Goal: Task Accomplishment & Management: Manage account settings

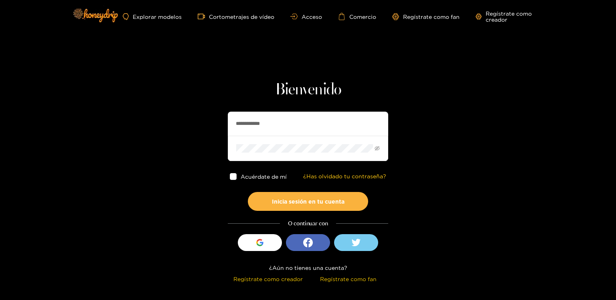
click at [264, 123] on input "**********" at bounding box center [308, 124] width 160 height 24
paste input "text"
type input "******"
click at [248, 192] on button "Inicia sesión en tu cuenta" at bounding box center [308, 201] width 120 height 19
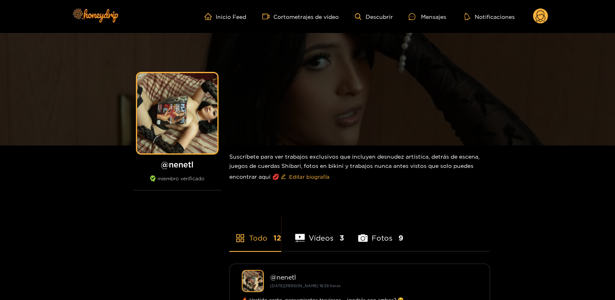
click at [533, 5] on div "Inicio Feed Cortometrajes de vídeo Descubrir Mensajes Notificaciones 0 vídeos d…" at bounding box center [307, 16] width 481 height 33
click at [536, 14] on circle at bounding box center [540, 15] width 15 height 15
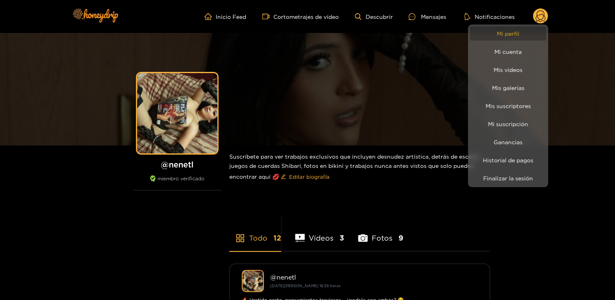
click at [523, 32] on link "Mi perfil" at bounding box center [508, 33] width 76 height 14
click at [514, 136] on link "Ganancias" at bounding box center [508, 142] width 76 height 14
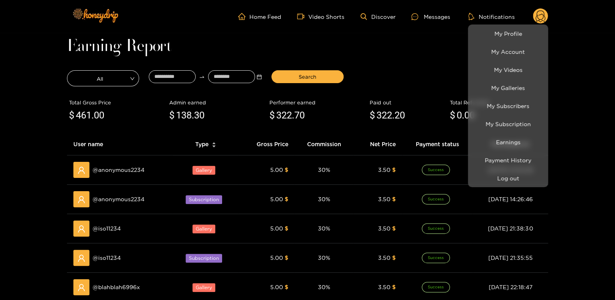
drag, startPoint x: 150, startPoint y: 108, endPoint x: 142, endPoint y: 107, distance: 7.7
click at [149, 108] on div at bounding box center [307, 150] width 615 height 300
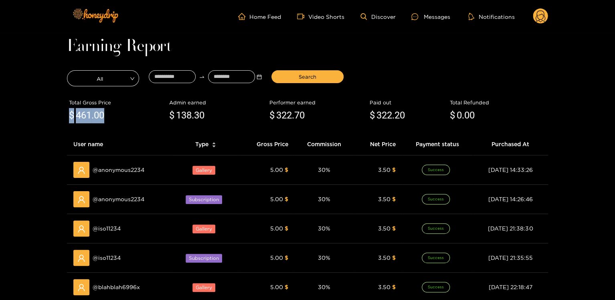
drag, startPoint x: 95, startPoint y: 120, endPoint x: 61, endPoint y: 113, distance: 34.9
click at [61, 113] on main "Earning Report All Search Total Gross Price $ 461 .00 Admin earned $ 138 .30 Pe…" at bounding box center [307, 274] width 615 height 483
copy div "$ 461 .00"
drag, startPoint x: 317, startPoint y: 115, endPoint x: 270, endPoint y: 117, distance: 47.8
click at [270, 117] on div "$ 322 .70" at bounding box center [318, 115] width 96 height 15
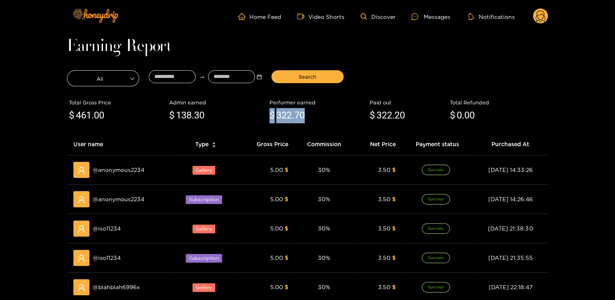
copy div "$ 322 .70"
click at [537, 7] on div "Home Feed Video Shorts Discover Messages Notifications 0 videos discover messag…" at bounding box center [307, 16] width 481 height 33
click at [537, 19] on circle at bounding box center [540, 15] width 15 height 15
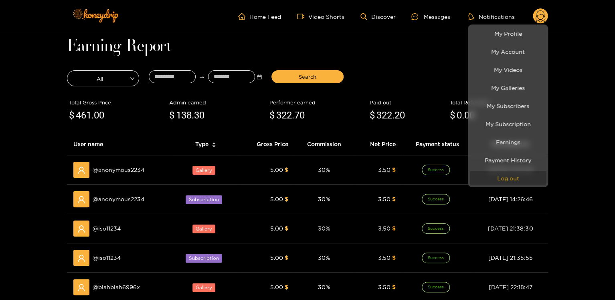
click at [531, 177] on button "Log out" at bounding box center [508, 178] width 76 height 14
